Goal: Task Accomplishment & Management: Complete application form

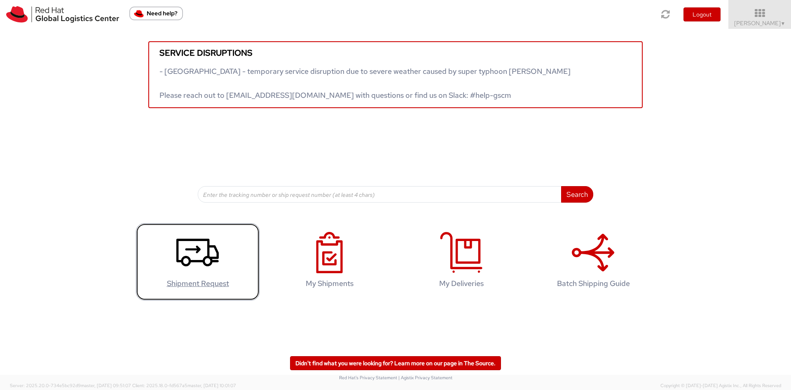
click at [209, 245] on use at bounding box center [197, 253] width 42 height 28
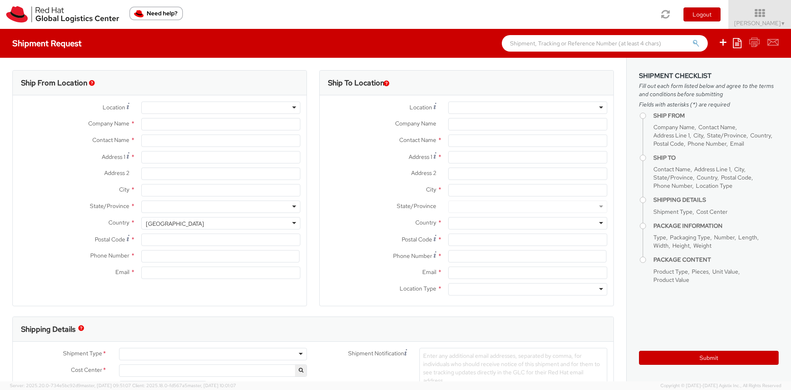
select select
select select "762"
type input "Red Hat Limited"
type input "[PERSON_NAME]"
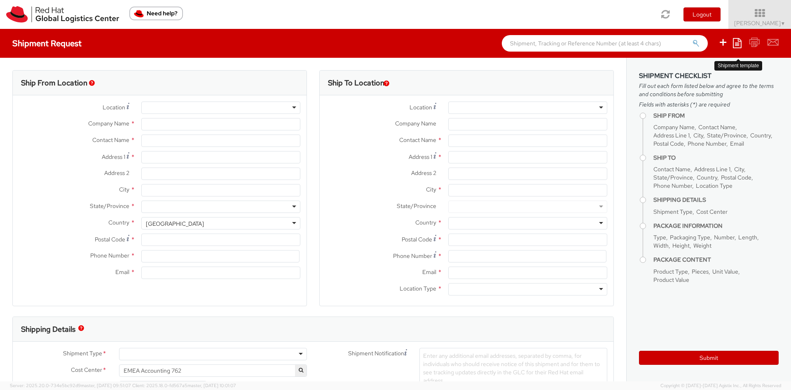
type input "[STREET_ADDRESS]"
type input "Kinsale Rd"
type input "[GEOGRAPHIC_DATA]"
type input "T12 XR60"
type input "353212303480"
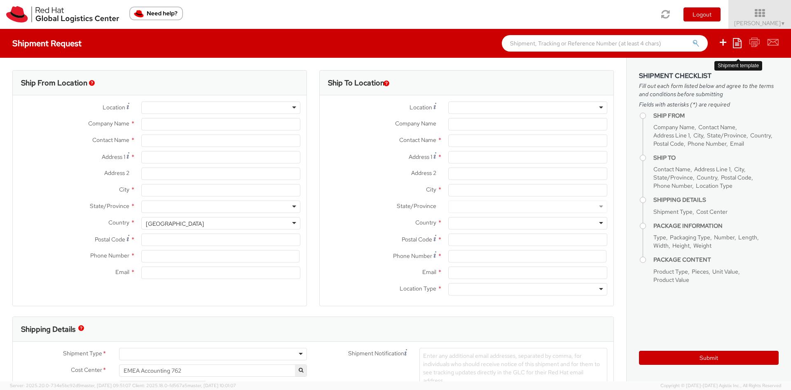
type input "[EMAIL_ADDRESS][DOMAIN_NAME]"
select select "CM"
select select "KGS"
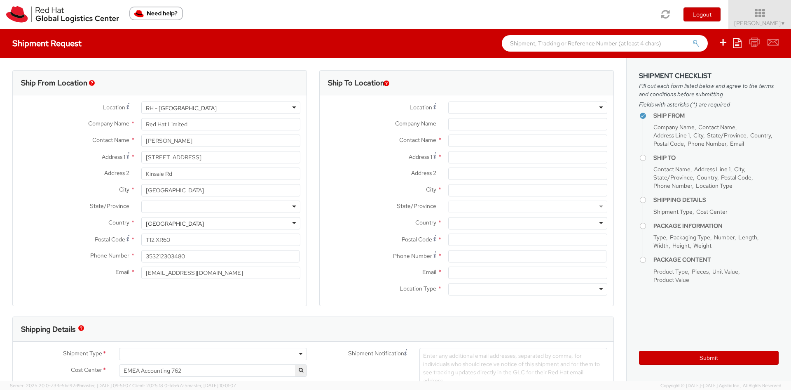
click at [460, 107] on div at bounding box center [527, 107] width 159 height 12
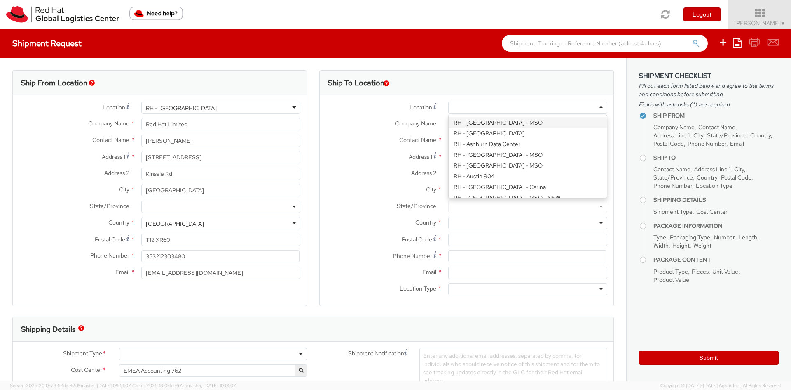
paste input "RH - [GEOGRAPHIC_DATA] [GEOGRAPHIC_DATA] - B"
type input "RH - [GEOGRAPHIC_DATA] [GEOGRAPHIC_DATA] - B"
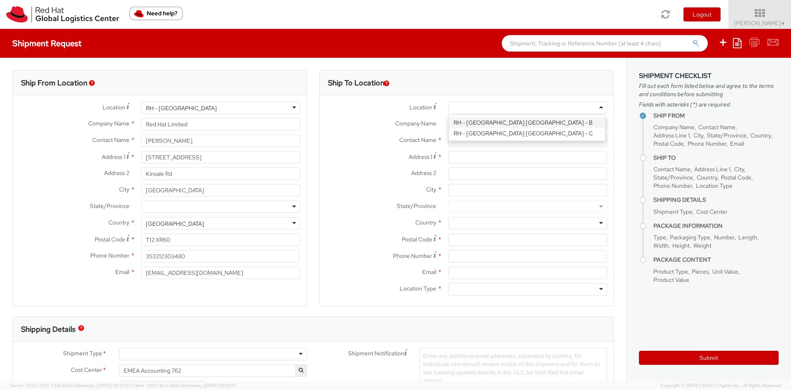
type input "Red Hat Czech s.r.o."
type input "Purkynova 647/111"
type input "[GEOGRAPHIC_DATA]"
type input "621 00"
type input "420 532 294 555"
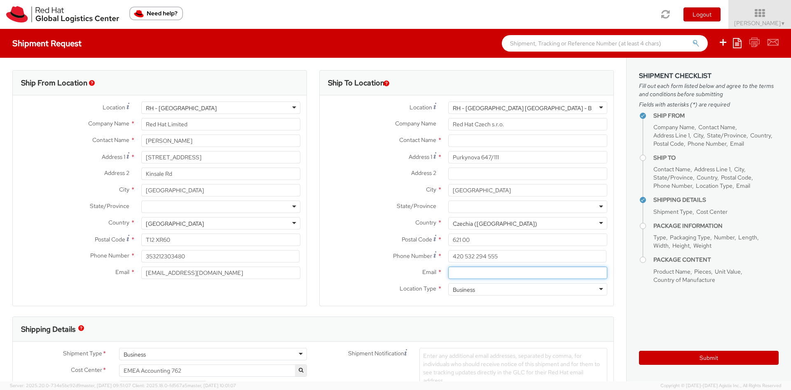
click at [467, 277] on input "Email *" at bounding box center [527, 272] width 159 height 12
paste input "[EMAIL_ADDRESS][DOMAIN_NAME]"
click at [450, 273] on input "[EMAIL_ADDRESS][DOMAIN_NAME]" at bounding box center [527, 272] width 159 height 12
type input "[EMAIL_ADDRESS][DOMAIN_NAME]"
click at [476, 256] on input "420 532 294 555" at bounding box center [527, 256] width 158 height 12
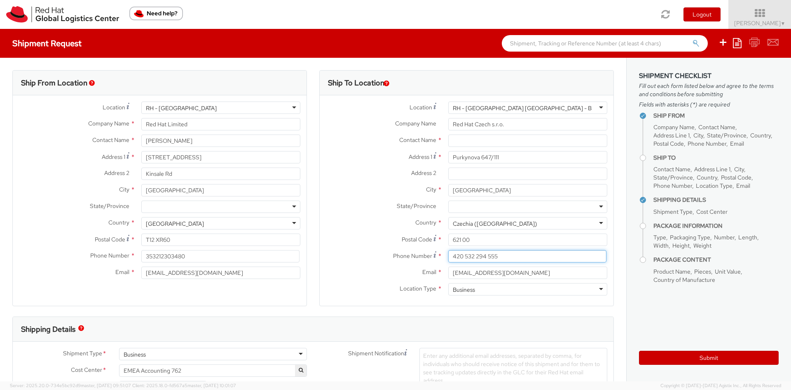
paste input "420 532 294 555"
drag, startPoint x: 551, startPoint y: 253, endPoint x: 316, endPoint y: 238, distance: 235.4
click at [319, 238] on div "Ship To Location Location * [GEOGRAPHIC_DATA] - [GEOGRAPHIC_DATA] [GEOGRAPHIC_D…" at bounding box center [466, 188] width 295 height 236
paste input
type input "420 532 294 555"
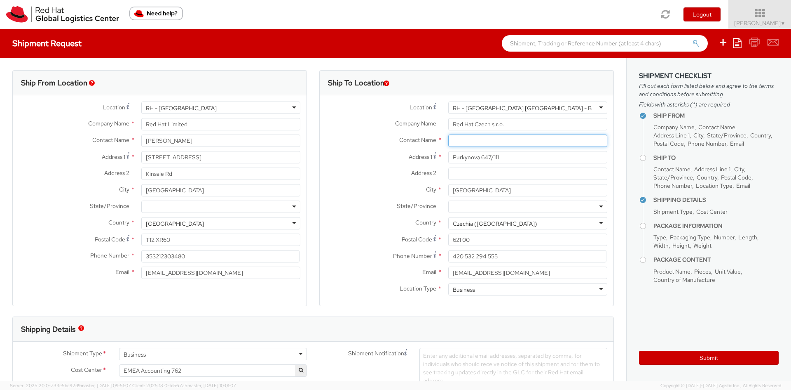
click at [488, 137] on input "text" at bounding box center [527, 140] width 159 height 12
paste input "Attn: Red Hat IT - Endpoint Systems"
type input "Attn: Red Hat IT - Endpoint Systems"
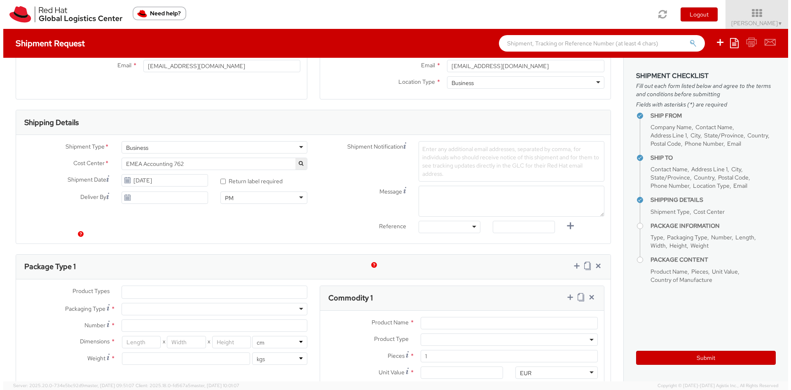
scroll to position [206, 0]
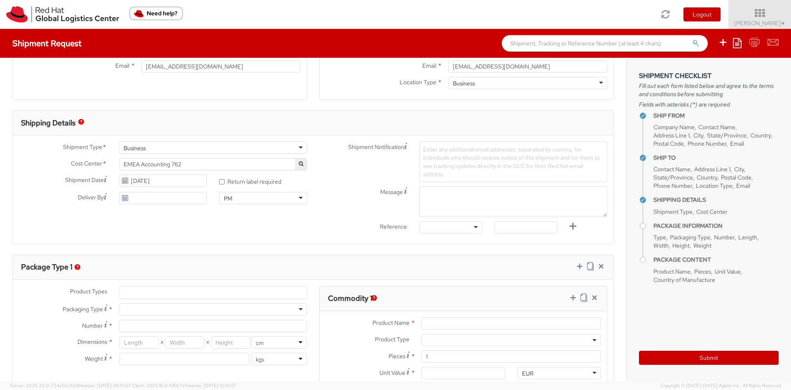
click at [226, 164] on span "EMEA Accounting 762" at bounding box center [213, 163] width 179 height 7
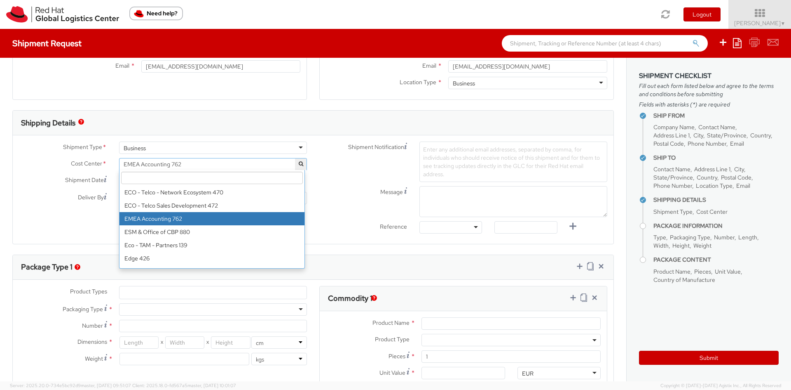
click at [151, 180] on input "search" at bounding box center [212, 177] width 182 height 12
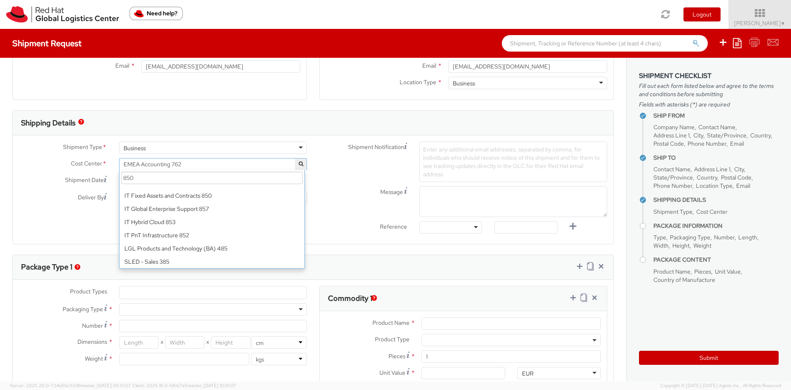
scroll to position [0, 0]
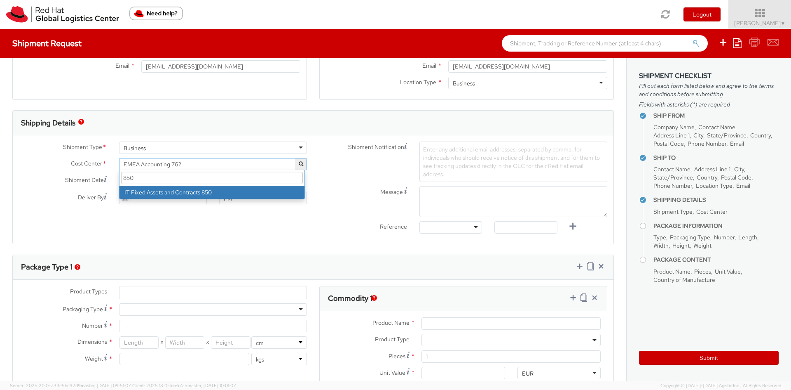
type input "850"
select select "850"
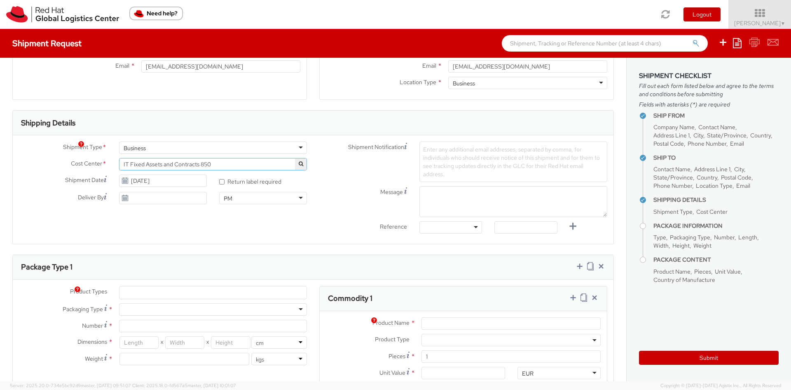
scroll to position [165, 0]
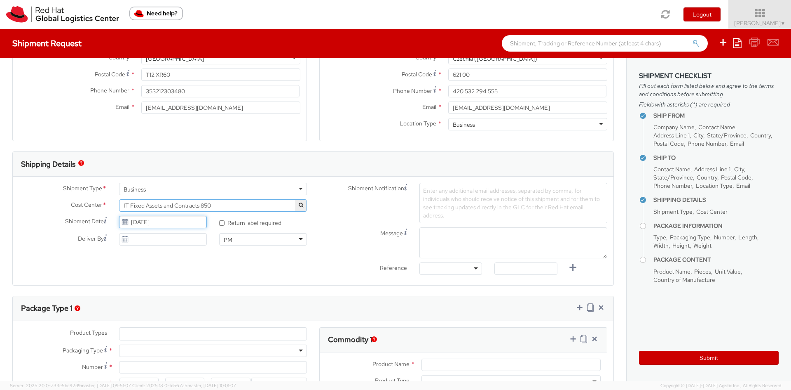
click at [152, 224] on input "[DATE]" at bounding box center [163, 222] width 88 height 12
click at [187, 286] on td "16" at bounding box center [190, 286] width 15 height 12
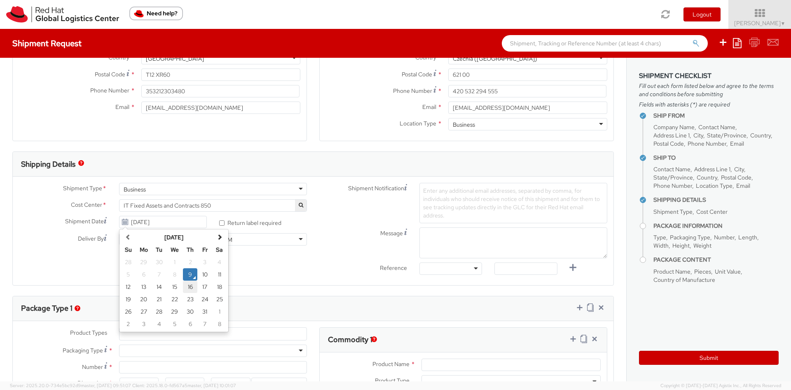
type input "[DATE]"
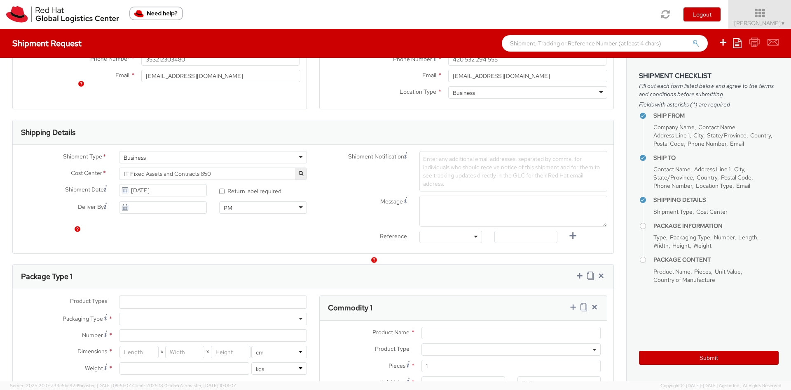
scroll to position [247, 0]
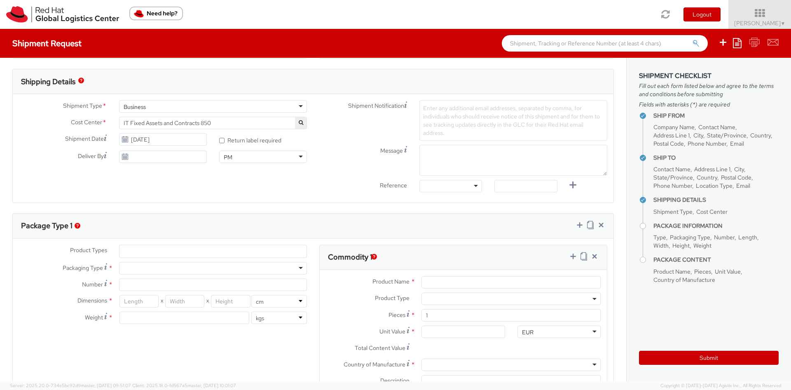
click at [461, 187] on div at bounding box center [451, 186] width 63 height 12
